Goal: Information Seeking & Learning: Learn about a topic

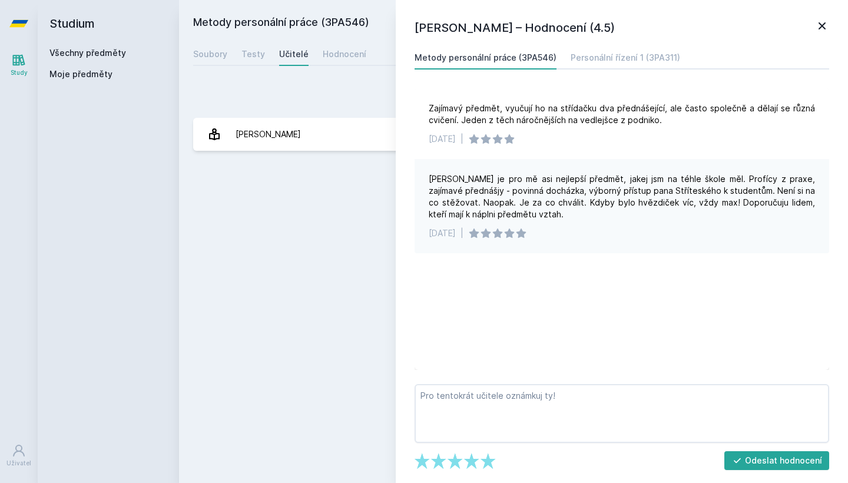
click at [104, 51] on link "Všechny předměty" at bounding box center [87, 53] width 77 height 10
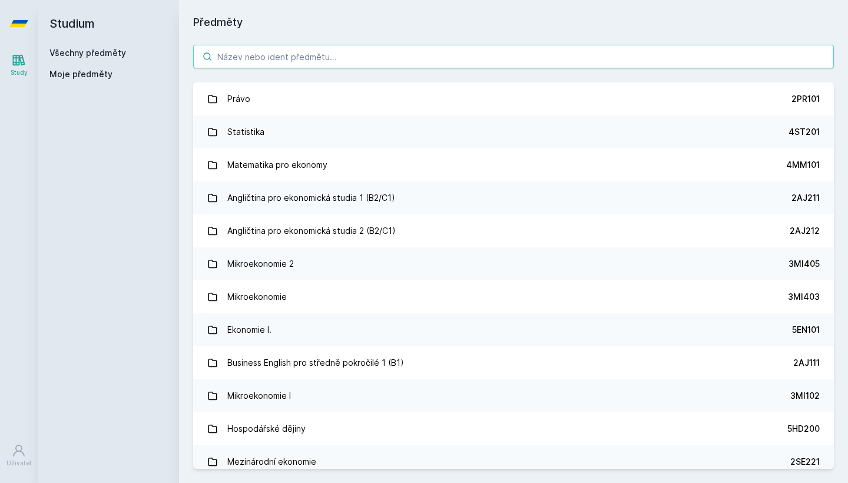
click at [314, 57] on input "search" at bounding box center [513, 57] width 640 height 24
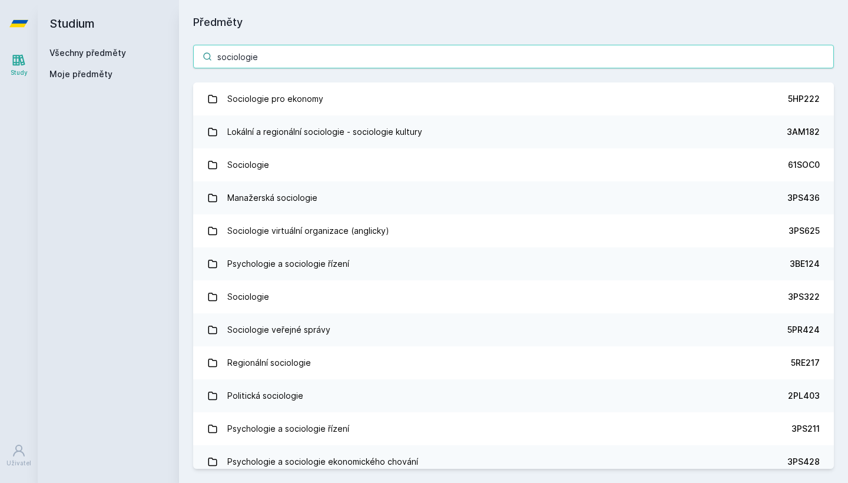
type input "sociologie"
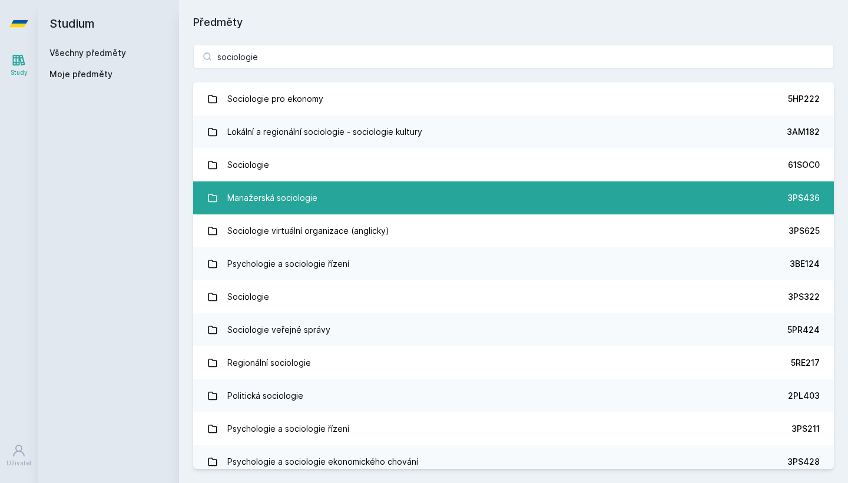
click at [293, 202] on div "Manažerská sociologie" at bounding box center [272, 198] width 90 height 24
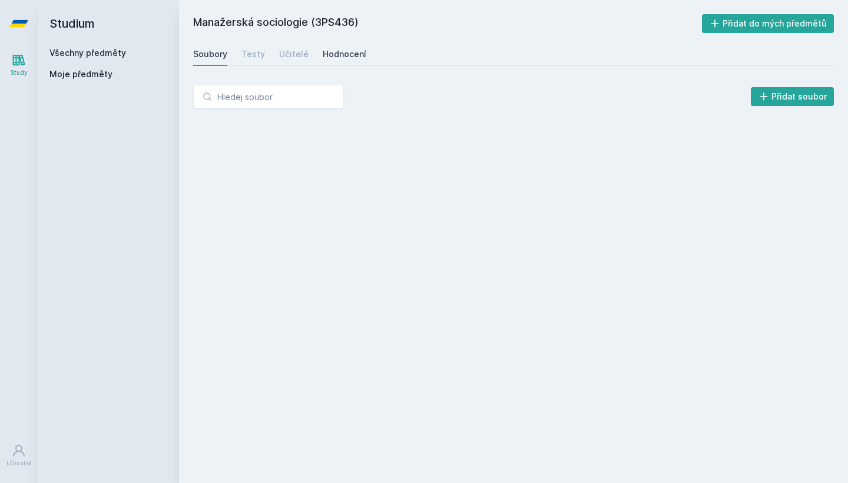
click at [350, 61] on link "Hodnocení" at bounding box center [345, 54] width 44 height 24
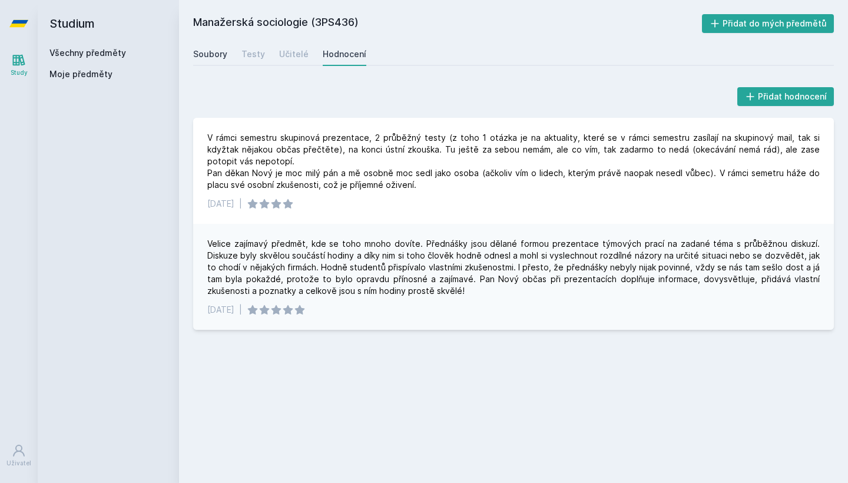
click at [216, 58] on div "Soubory" at bounding box center [210, 54] width 34 height 12
